Goal: Task Accomplishment & Management: Use online tool/utility

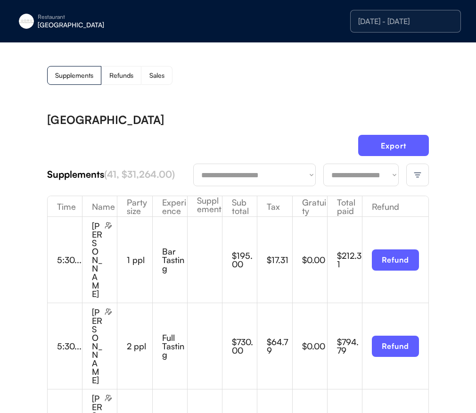
click at [64, 28] on div "[GEOGRAPHIC_DATA]" at bounding box center [97, 25] width 119 height 7
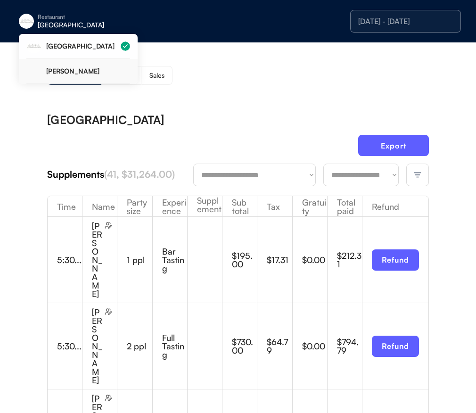
click at [74, 71] on div "[PERSON_NAME]" at bounding box center [88, 71] width 84 height 7
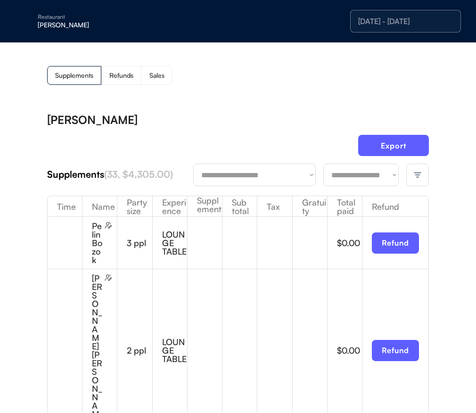
click at [419, 166] on div at bounding box center [418, 175] width 23 height 23
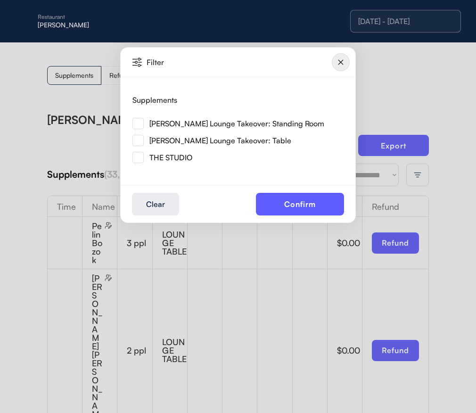
click at [141, 140] on img at bounding box center [138, 140] width 11 height 11
drag, startPoint x: 139, startPoint y: 123, endPoint x: 182, endPoint y: 136, distance: 44.4
click at [139, 123] on img at bounding box center [138, 123] width 11 height 11
click at [140, 143] on img at bounding box center [138, 140] width 11 height 11
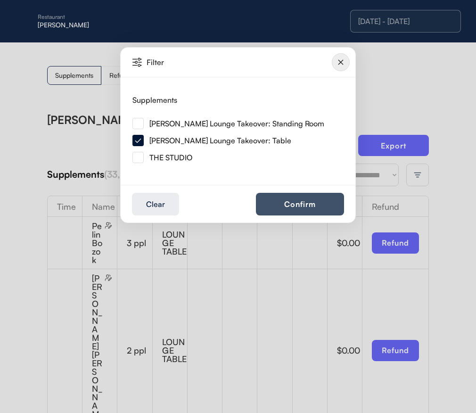
click at [316, 194] on button "Confirm" at bounding box center [300, 204] width 88 height 23
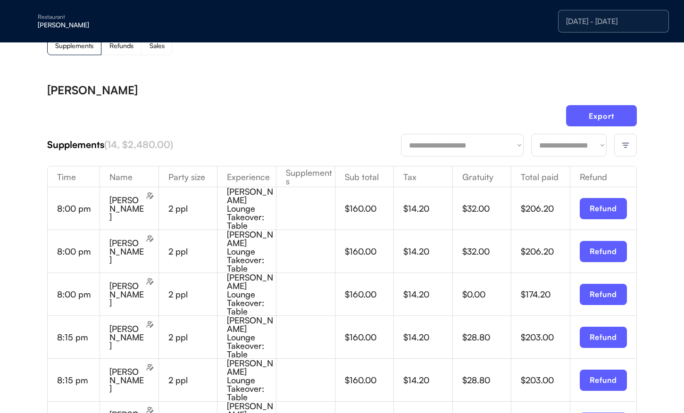
scroll to position [27, 0]
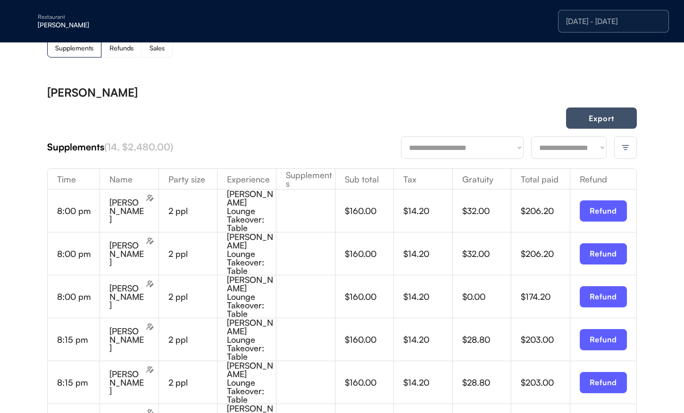
click at [476, 124] on button "Export" at bounding box center [601, 118] width 71 height 21
click at [476, 148] on img at bounding box center [625, 147] width 8 height 8
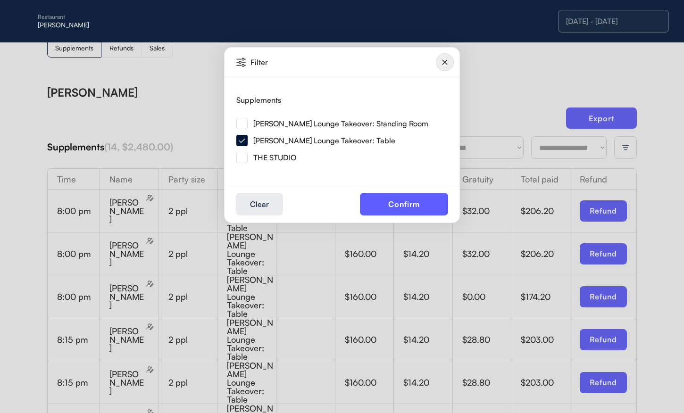
drag, startPoint x: 243, startPoint y: 126, endPoint x: 250, endPoint y: 141, distance: 16.9
click at [243, 126] on img at bounding box center [241, 123] width 11 height 11
click at [440, 214] on button "Confirm" at bounding box center [404, 204] width 88 height 23
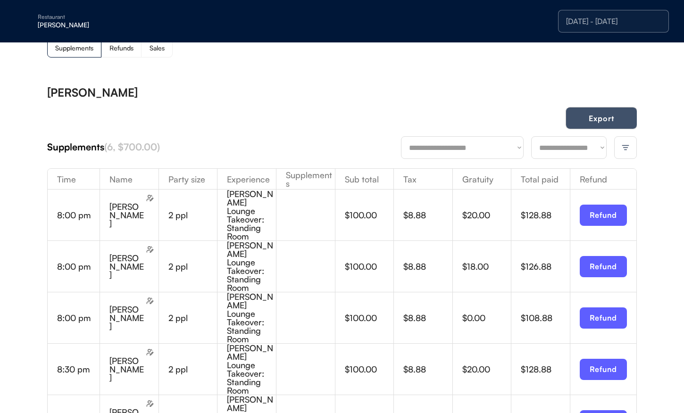
click at [476, 121] on button "Export" at bounding box center [601, 118] width 71 height 21
click at [476, 149] on div at bounding box center [625, 147] width 23 height 23
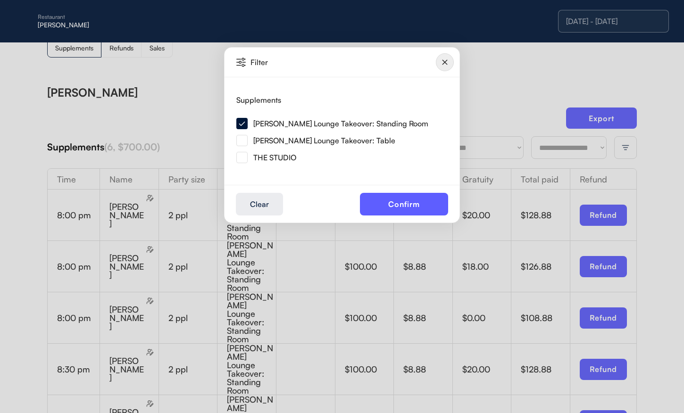
click at [267, 151] on div "THE STUDIO" at bounding box center [269, 157] width 67 height 17
click at [266, 157] on div "THE STUDIO" at bounding box center [274, 158] width 43 height 8
drag, startPoint x: 244, startPoint y: 158, endPoint x: 269, endPoint y: 172, distance: 28.5
click at [244, 158] on img at bounding box center [241, 157] width 11 height 11
click at [387, 200] on button "Confirm" at bounding box center [404, 204] width 88 height 23
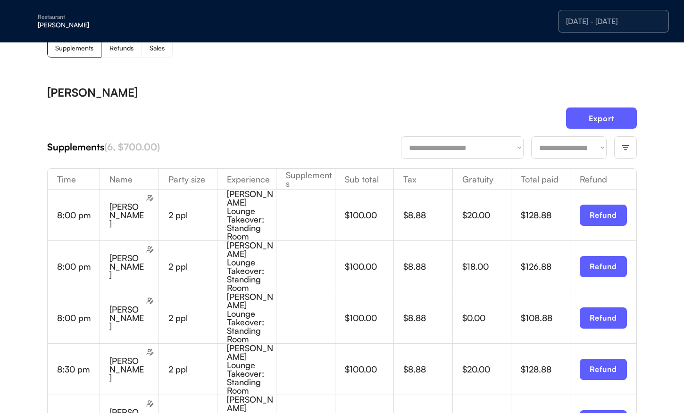
click at [476, 98] on div "**********" at bounding box center [341, 331] width 589 height 489
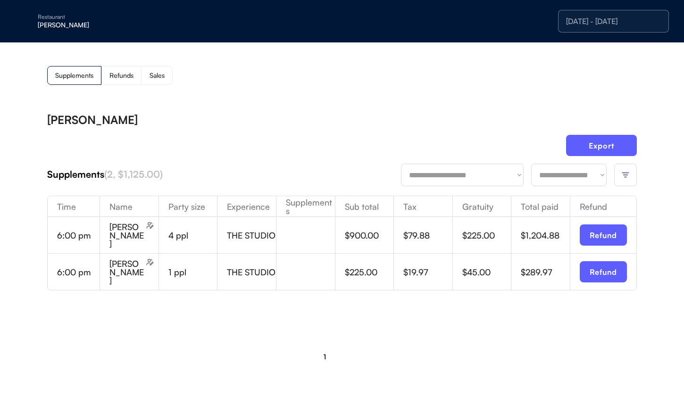
scroll to position [0, 0]
click at [476, 141] on button "Export" at bounding box center [601, 145] width 71 height 21
drag, startPoint x: 53, startPoint y: 24, endPoint x: 58, endPoint y: 36, distance: 13.9
click at [53, 24] on div "[PERSON_NAME]" at bounding box center [97, 25] width 119 height 7
drag, startPoint x: 71, startPoint y: 44, endPoint x: 118, endPoint y: 53, distance: 48.6
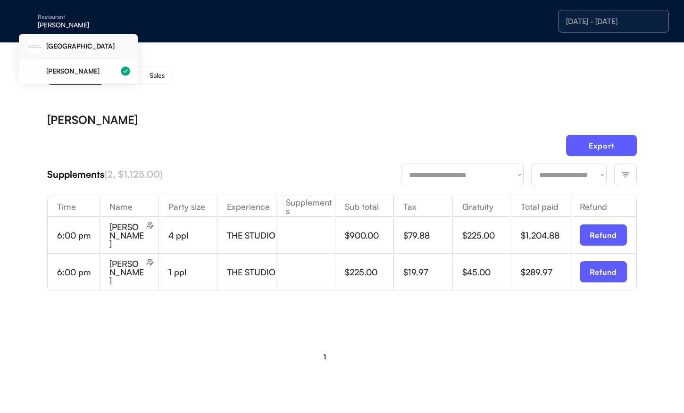
click at [71, 44] on div "[GEOGRAPHIC_DATA]" at bounding box center [88, 46] width 84 height 7
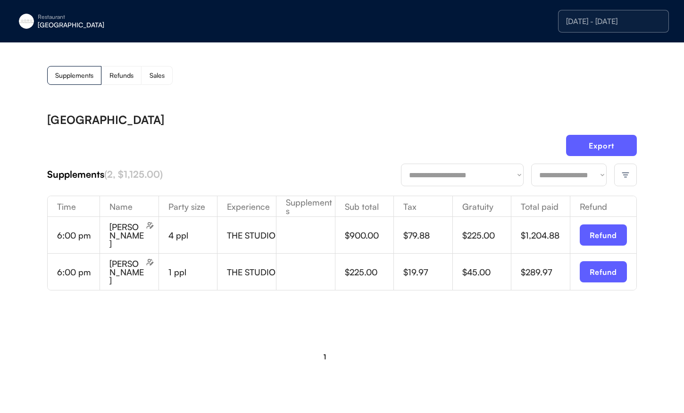
click at [396, 88] on div "**********" at bounding box center [342, 212] width 684 height 340
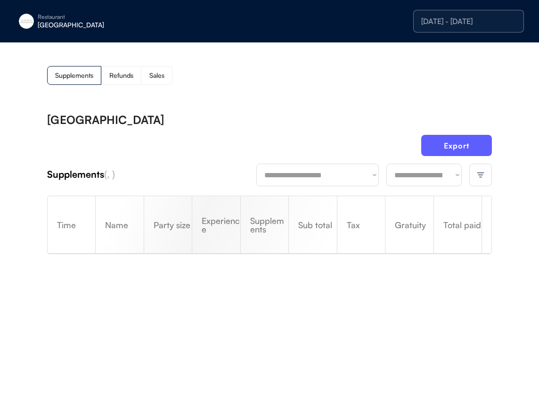
click at [472, 182] on div at bounding box center [481, 175] width 23 height 23
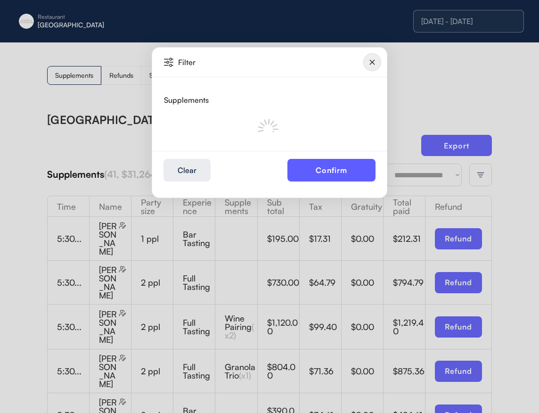
click at [373, 61] on img at bounding box center [373, 62] width 18 height 18
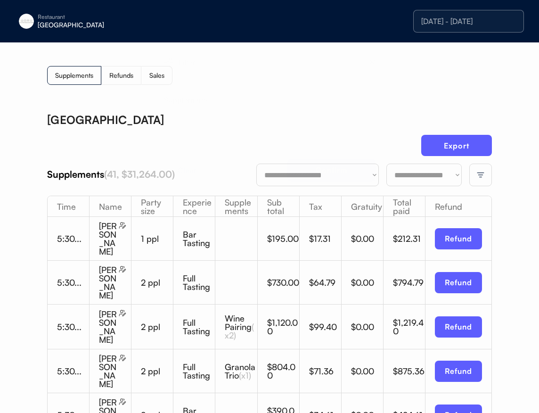
click at [315, 39] on div "Restaurant Eleven Madison Park 8/27/25 - 8/27/25" at bounding box center [269, 21] width 539 height 42
click at [452, 142] on button "Export" at bounding box center [457, 145] width 71 height 21
drag, startPoint x: 451, startPoint y: 144, endPoint x: 452, endPoint y: 8, distance: 136.3
click at [451, 144] on button "Export" at bounding box center [457, 145] width 71 height 21
